Goal: Task Accomplishment & Management: Manage account settings

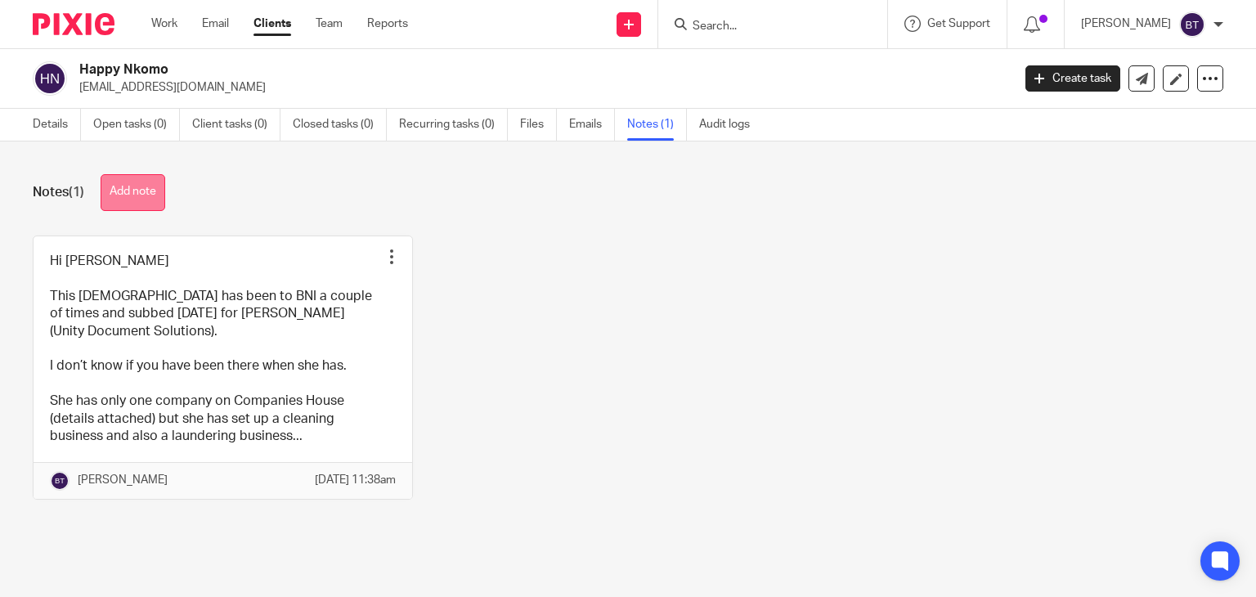
click at [147, 200] on button "Add note" at bounding box center [133, 192] width 65 height 37
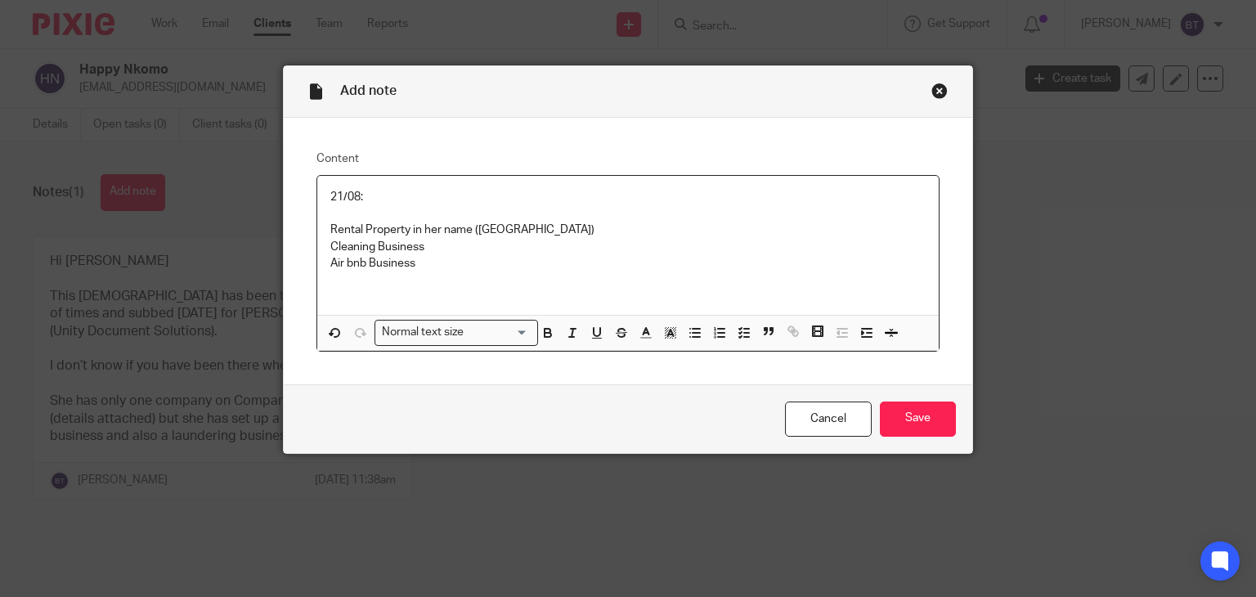
click at [433, 240] on p "Cleaning Business" at bounding box center [628, 247] width 596 height 16
click at [363, 280] on div "21/08: Rental Property in her name ([GEOGRAPHIC_DATA]) Cleaning Business Air bn…" at bounding box center [628, 246] width 623 height 140
click at [445, 201] on p "21/08:" at bounding box center [628, 197] width 596 height 16
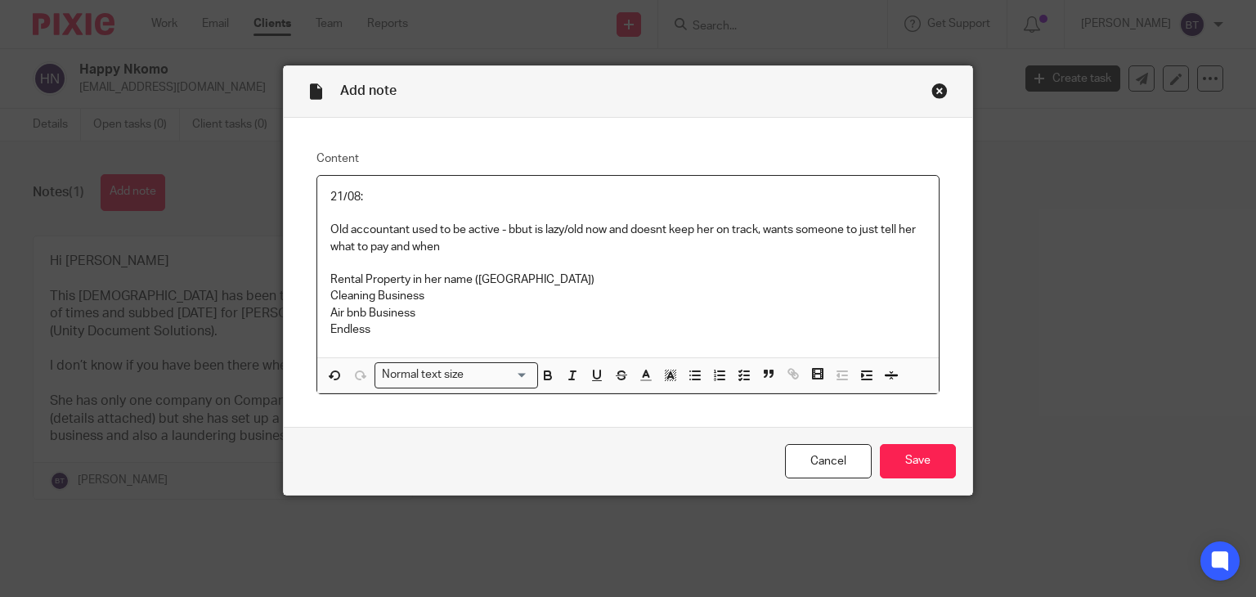
click at [526, 276] on p "Rental Property in her name ([GEOGRAPHIC_DATA])" at bounding box center [628, 280] width 596 height 16
click at [385, 337] on p "Endless" at bounding box center [628, 329] width 596 height 16
click at [355, 321] on p "Endless (year end - [DATE]" at bounding box center [628, 329] width 596 height 16
click at [526, 274] on p "Rental Property in her name ([GEOGRAPHIC_DATA])" at bounding box center [628, 280] width 596 height 16
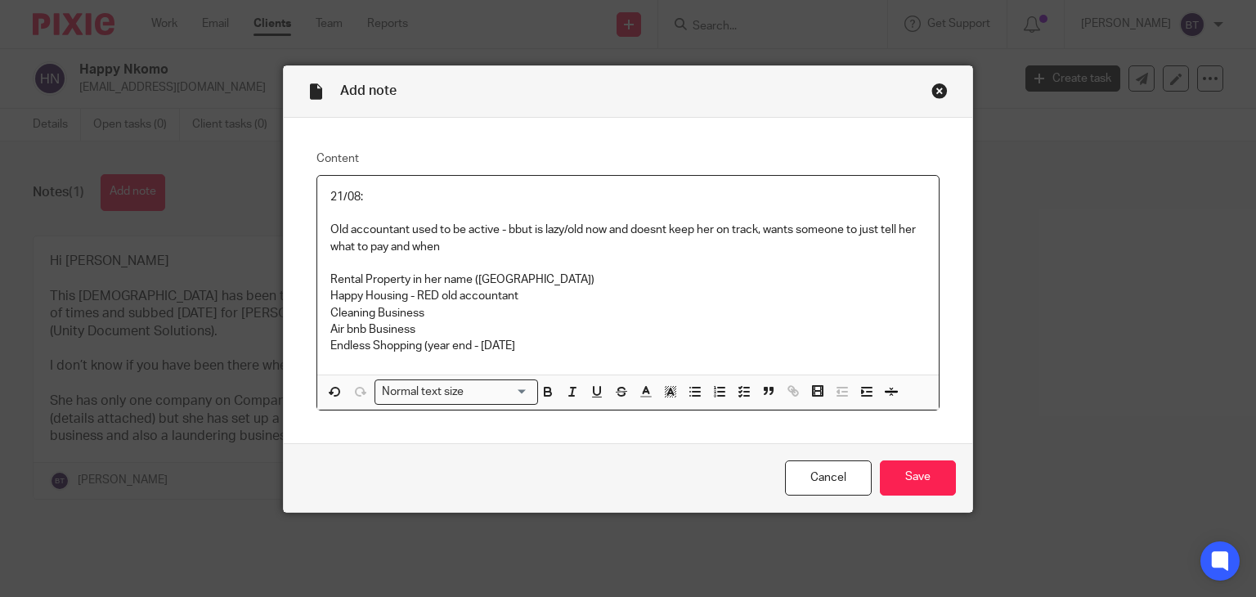
click at [550, 344] on p "Endless Shopping (year end - [DATE]" at bounding box center [628, 346] width 596 height 16
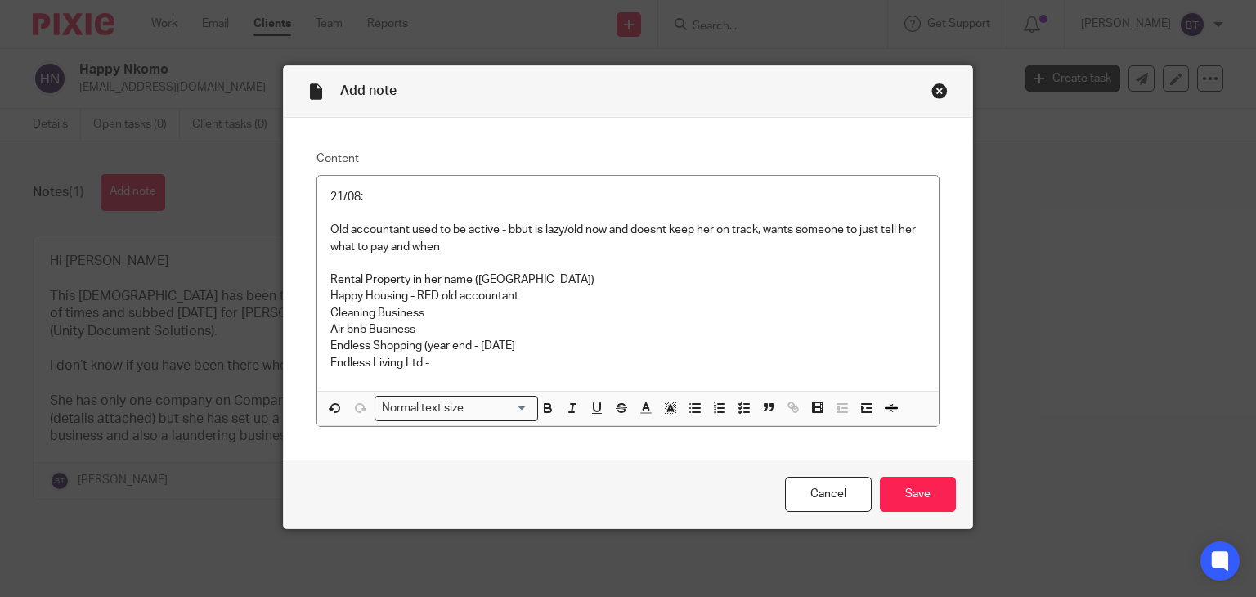
click at [245, 7] on div "Add note Content 21/08: Old accountant used to be active - bbut is lazy/old now…" at bounding box center [628, 298] width 1256 height 597
click at [447, 348] on p "Endless Shopping (year end - [DATE]" at bounding box center [628, 346] width 596 height 16
click at [443, 353] on p "Endless Shopping (year end - [DATE]" at bounding box center [628, 346] width 596 height 16
click at [435, 360] on p "Endless Living Ltd -" at bounding box center [628, 363] width 596 height 16
click at [328, 377] on div "21/08: Old accountant used to be active - bbut is lazy/old now and doesnt keep …" at bounding box center [628, 283] width 623 height 215
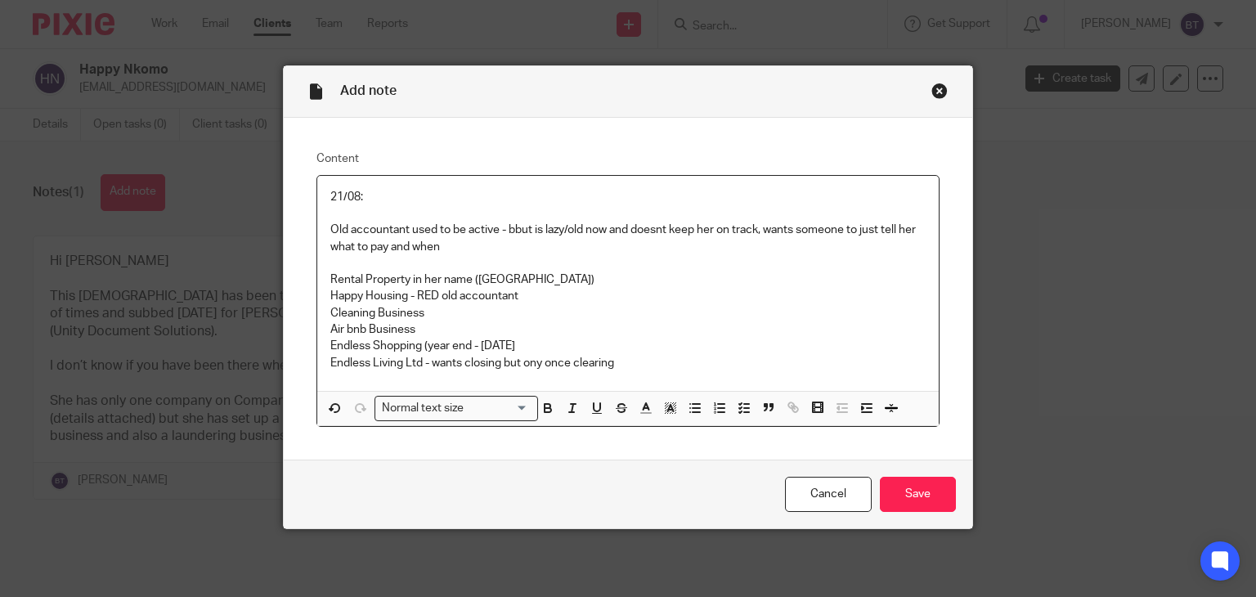
click at [328, 377] on div "21/08: Old accountant used to be active - bbut is lazy/old now and doesnt keep …" at bounding box center [628, 283] width 623 height 215
click at [685, 353] on p "Endless Shopping (year end - [DATE]" at bounding box center [628, 346] width 596 height 16
click at [622, 358] on p "Endless Living Ltd - wants closing but ony once clearing" at bounding box center [628, 363] width 596 height 16
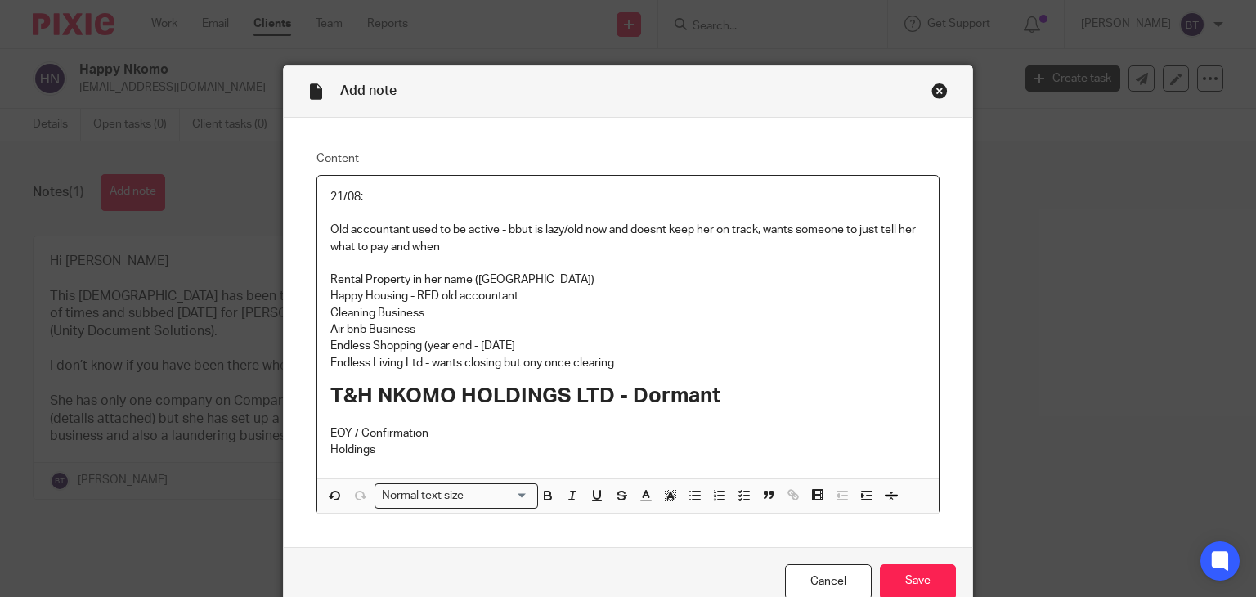
click at [376, 452] on p "Holdings" at bounding box center [628, 450] width 596 height 16
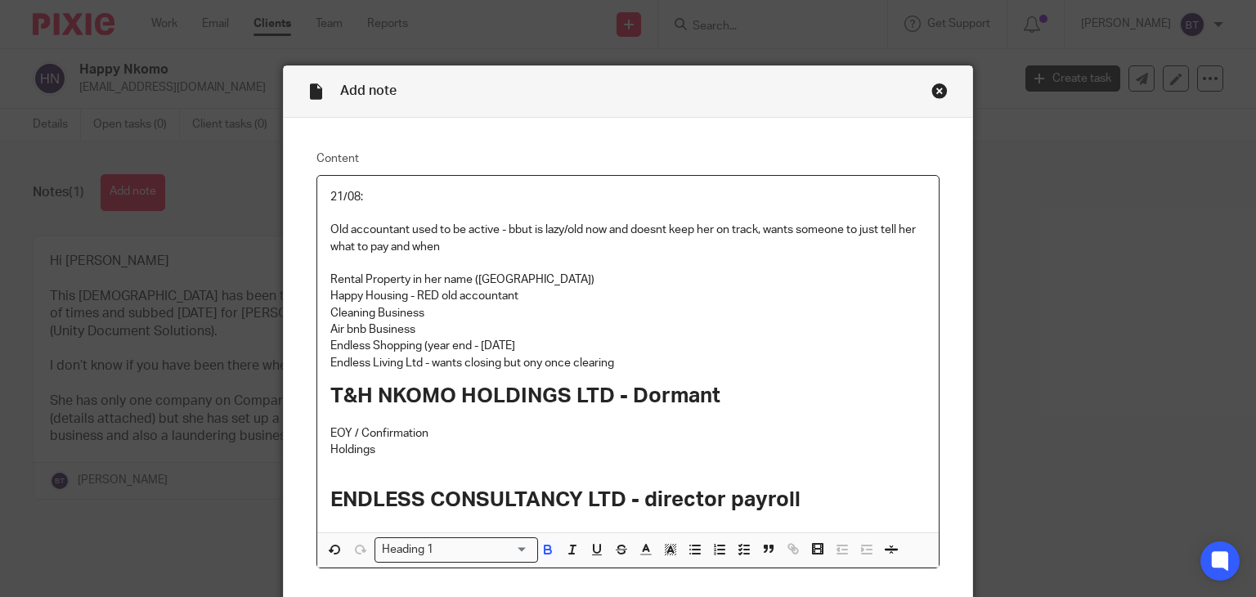
click at [727, 397] on h1 "T&H NKOMO HOLDINGS LTD - Dormant" at bounding box center [628, 396] width 596 height 25
click at [875, 510] on h1 "ENDLESS CONSULTANCY LTD - director payroll" at bounding box center [628, 500] width 596 height 25
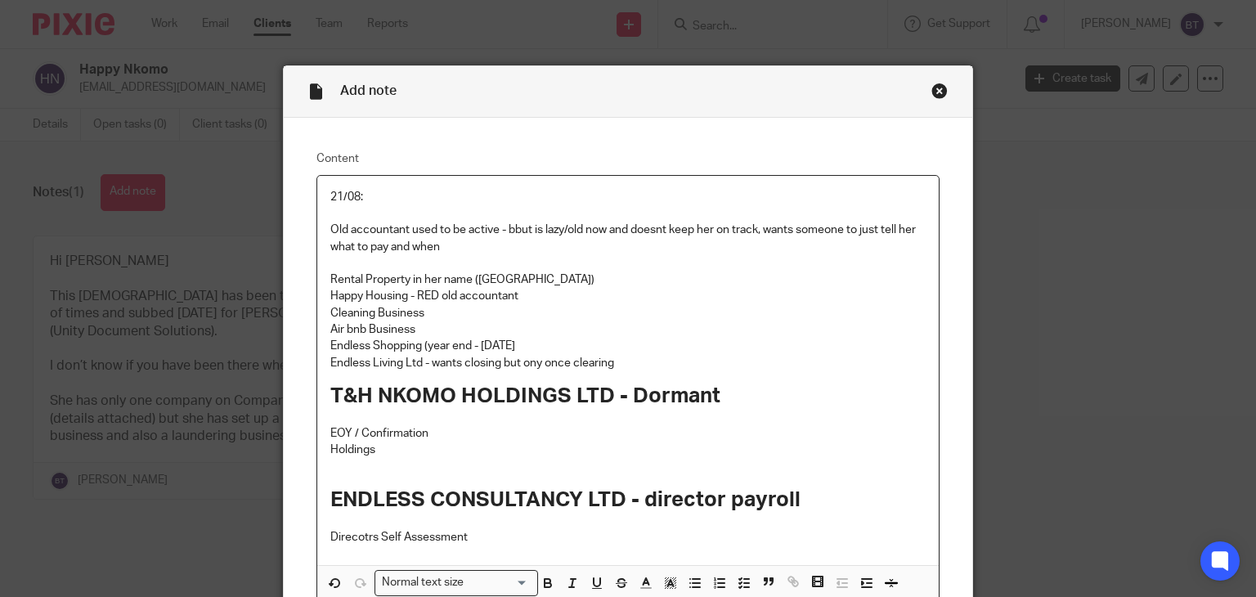
click at [366, 540] on p "Direcotrs Self Assessment" at bounding box center [628, 537] width 596 height 16
click at [478, 537] on p "Directors Self Assessment" at bounding box center [628, 537] width 596 height 16
click at [377, 452] on p "Holdings" at bounding box center [628, 450] width 596 height 16
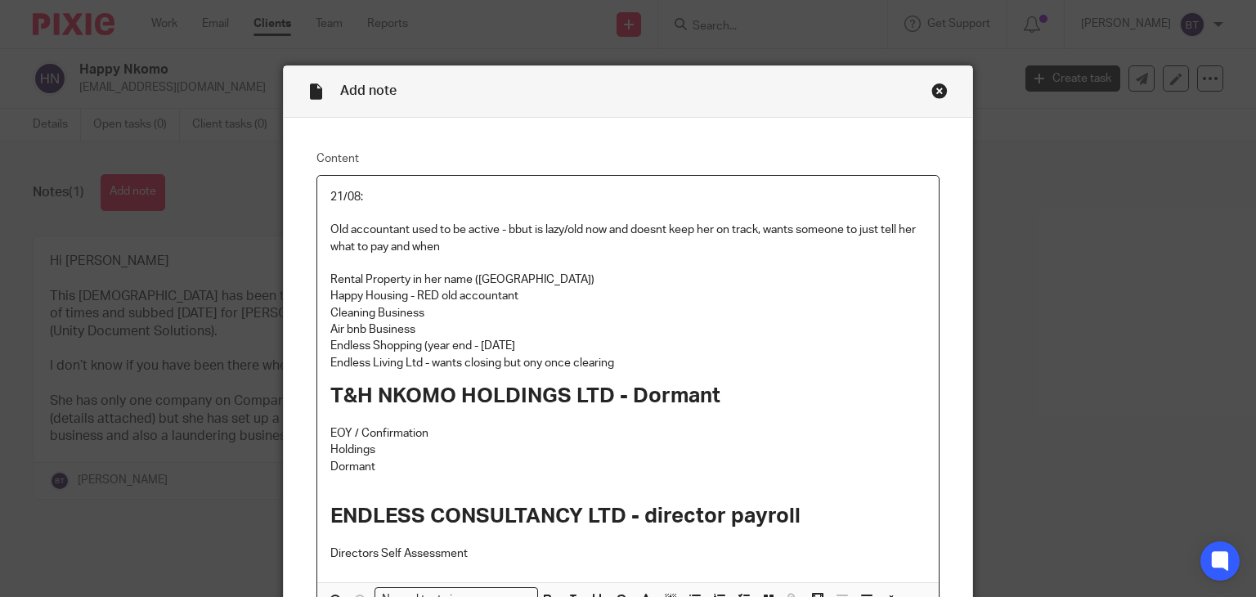
click at [377, 452] on p "Holdings" at bounding box center [628, 450] width 596 height 16
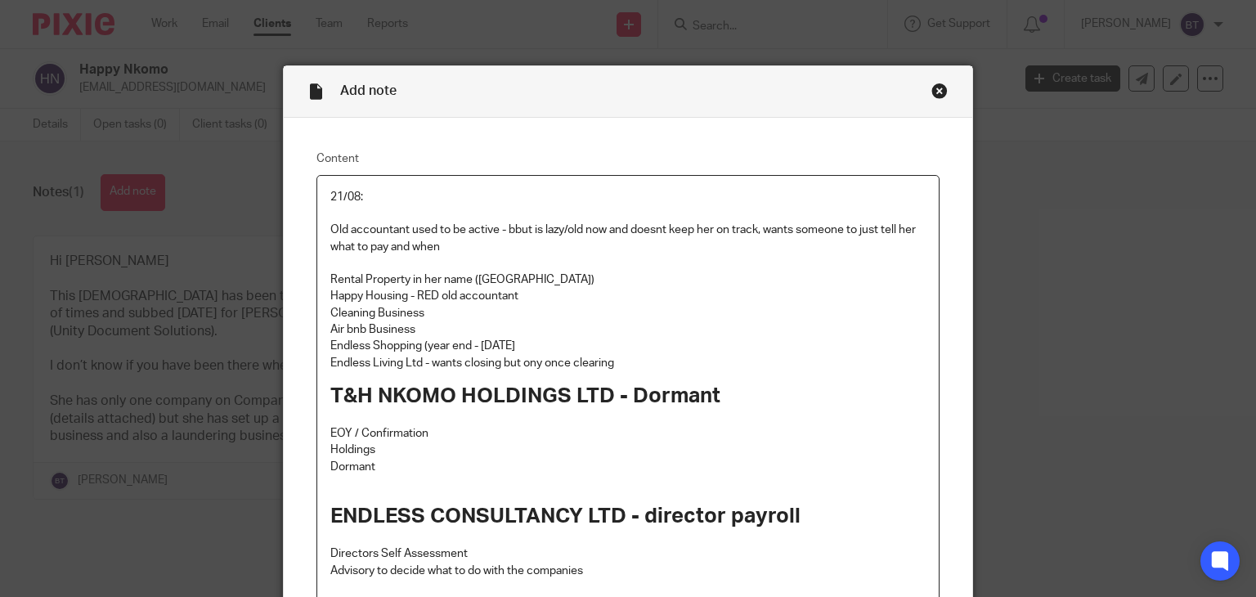
click at [533, 345] on p "Endless Shopping (year end - [DATE]" at bounding box center [628, 346] width 596 height 16
click at [431, 317] on p "Cleaning Business" at bounding box center [628, 313] width 596 height 16
click at [417, 330] on p "Air bnb Business" at bounding box center [628, 329] width 596 height 16
click at [723, 397] on h1 "T&H NKOMO HOLDINGS LTD - Dormant" at bounding box center [628, 396] width 596 height 25
click at [659, 367] on p "Endless Living Ltd - wants closing but ony once clearing" at bounding box center [628, 363] width 596 height 16
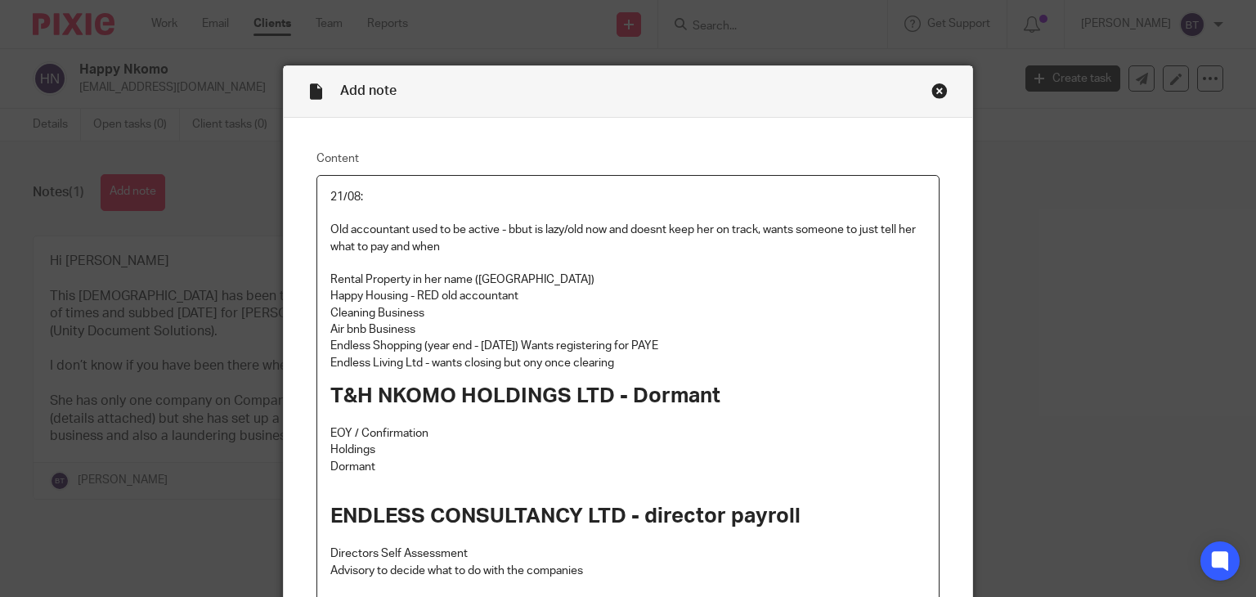
click at [659, 367] on p "Endless Living Ltd - wants closing but ony once clearing" at bounding box center [628, 363] width 596 height 16
click at [670, 349] on p "Endless Shopping (year end - [DATE]) Wants registering for PAYE" at bounding box center [628, 346] width 596 height 16
click at [532, 294] on p "Happy Housing - RED old accountant" at bounding box center [628, 296] width 596 height 16
click at [743, 348] on p "Endless Shopping (year end - [DATE]) Wants registering for PAYE will put it on." at bounding box center [628, 346] width 596 height 16
click at [749, 365] on p "Endless Living Ltd - wants closing but ony once clearing x2 years one to close" at bounding box center [628, 363] width 596 height 16
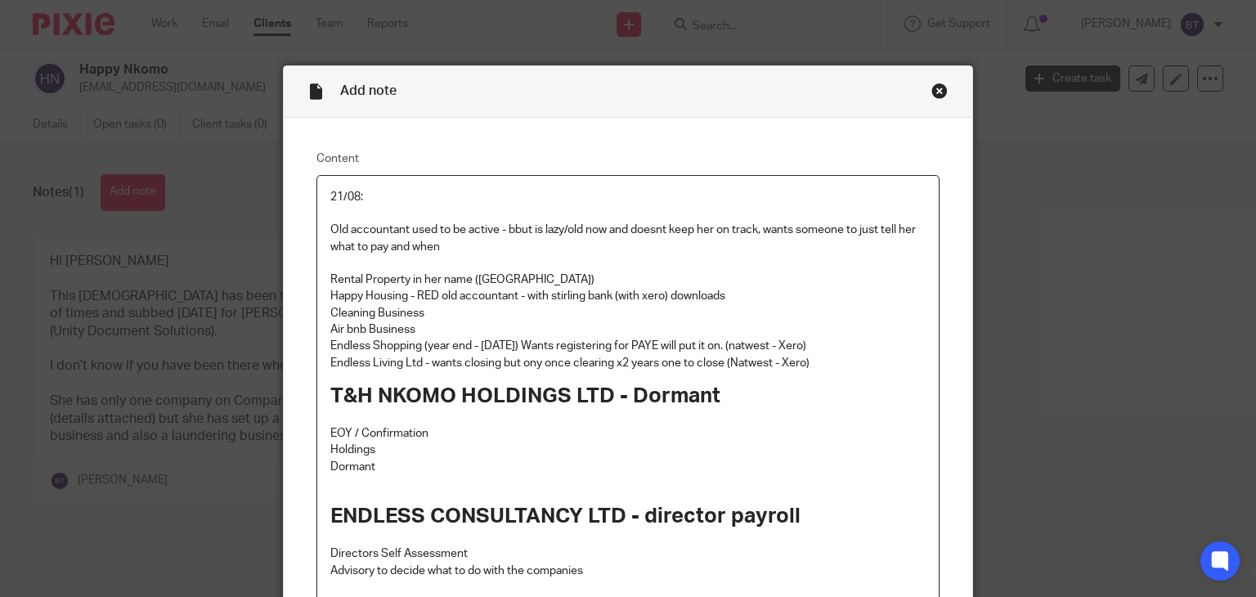
click at [821, 530] on p at bounding box center [628, 537] width 596 height 16
click at [811, 515] on h1 "ENDLESS CONSULTANCY LTD - director payroll" at bounding box center [628, 516] width 596 height 25
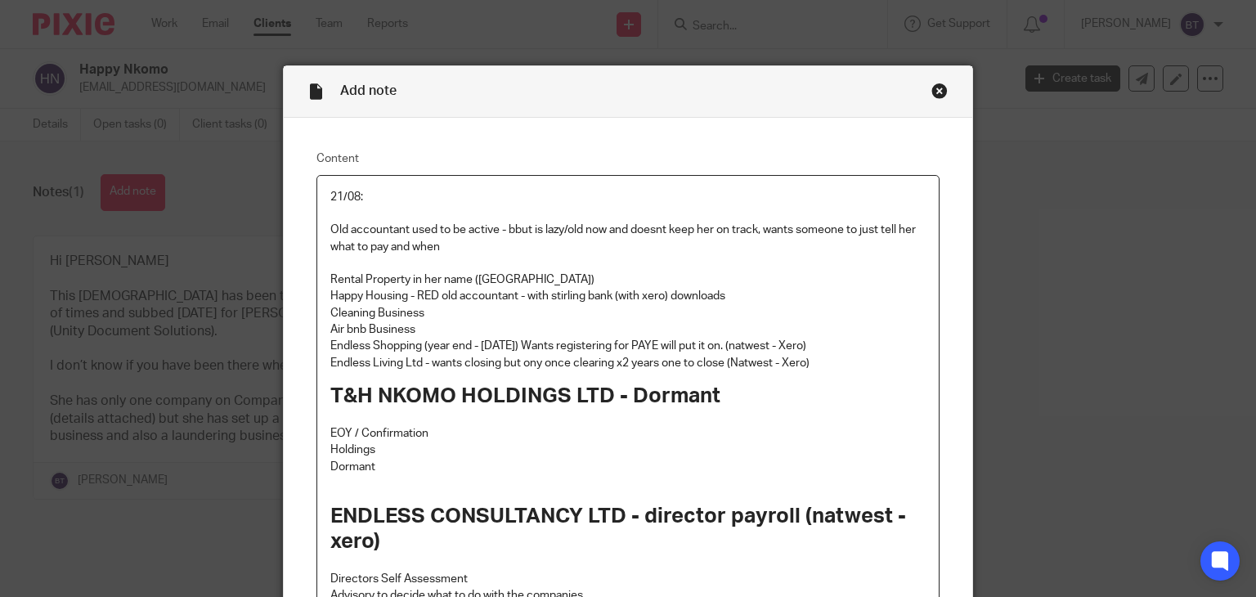
click at [818, 363] on p "Endless Living Ltd - wants closing but ony once clearing x2 years one to close …" at bounding box center [628, 363] width 596 height 16
click at [843, 345] on p "Endless Shopping (year end - [DATE]) Wants registering for PAYE will put it on.…" at bounding box center [628, 346] width 596 height 16
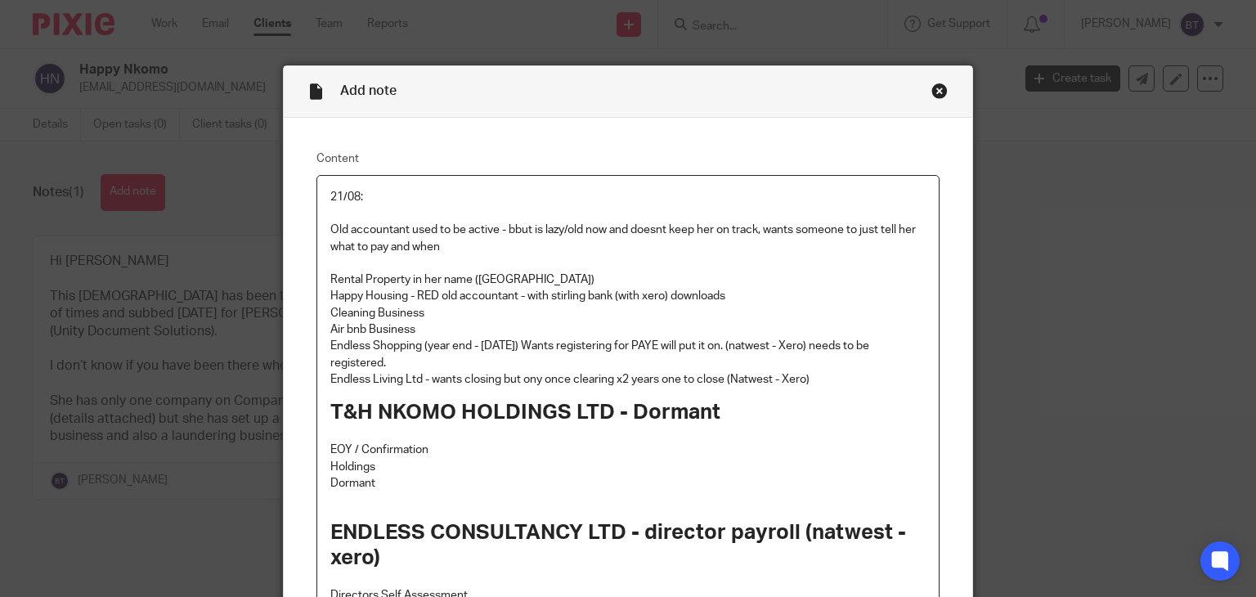
click at [572, 560] on h1 "ENDLESS CONSULTANCY LTD - director payroll (natwest - xero)" at bounding box center [628, 545] width 596 height 51
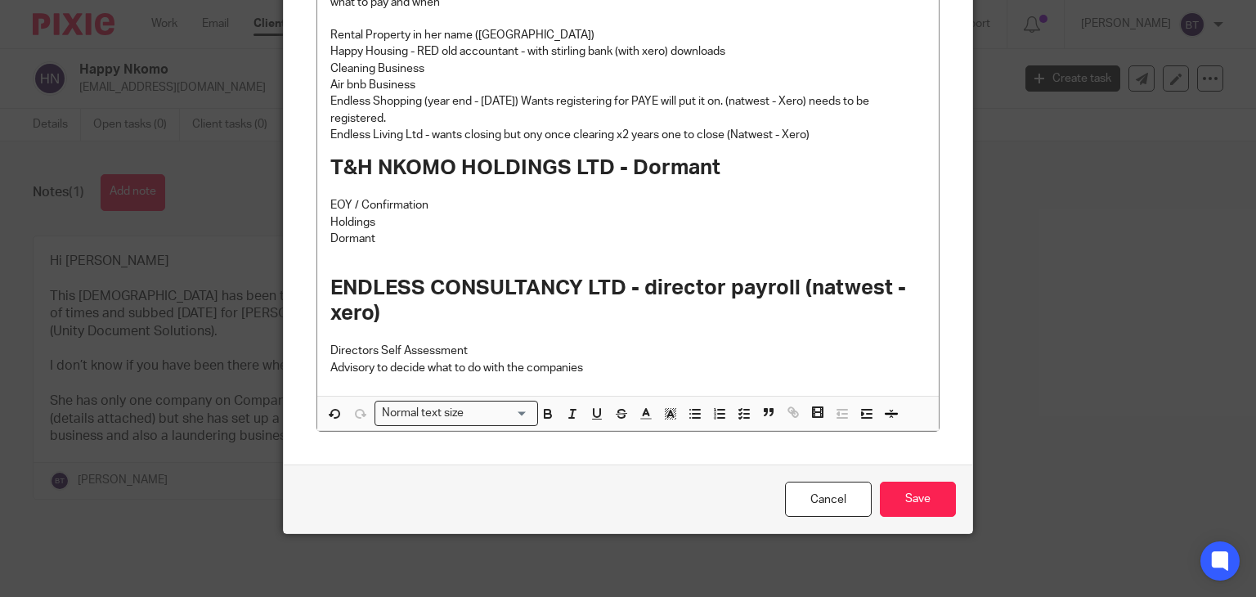
scroll to position [245, 0]
click at [913, 488] on input "Save" at bounding box center [918, 498] width 76 height 35
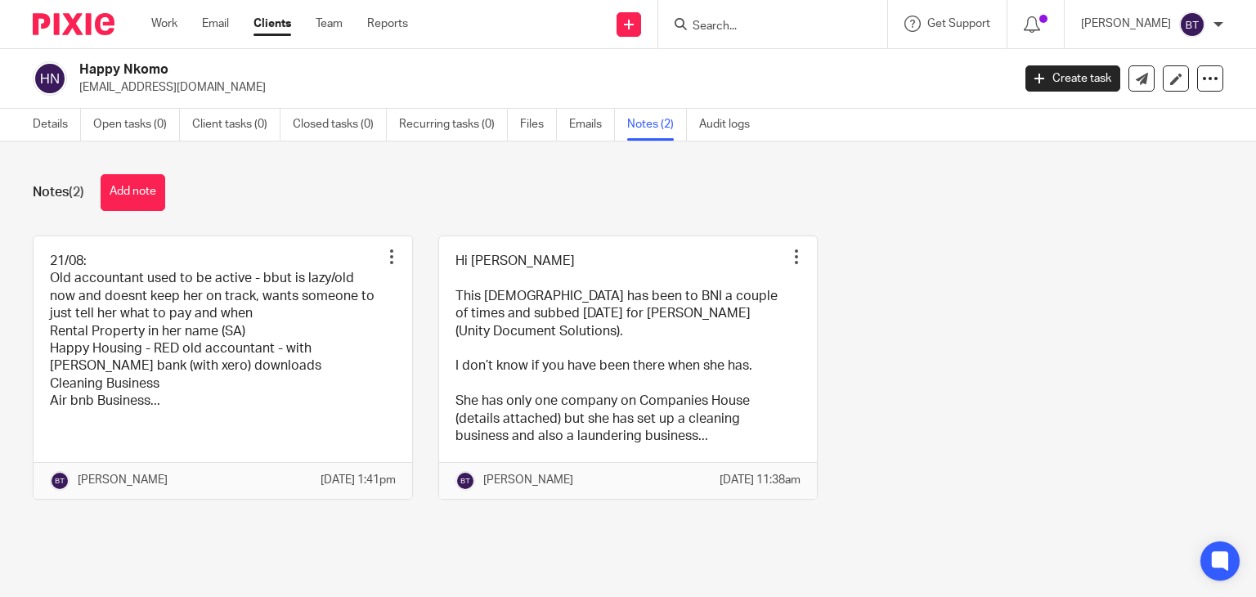
click at [713, 83] on p "[EMAIL_ADDRESS][DOMAIN_NAME]" at bounding box center [540, 87] width 922 height 16
